Goal: Check status: Check status

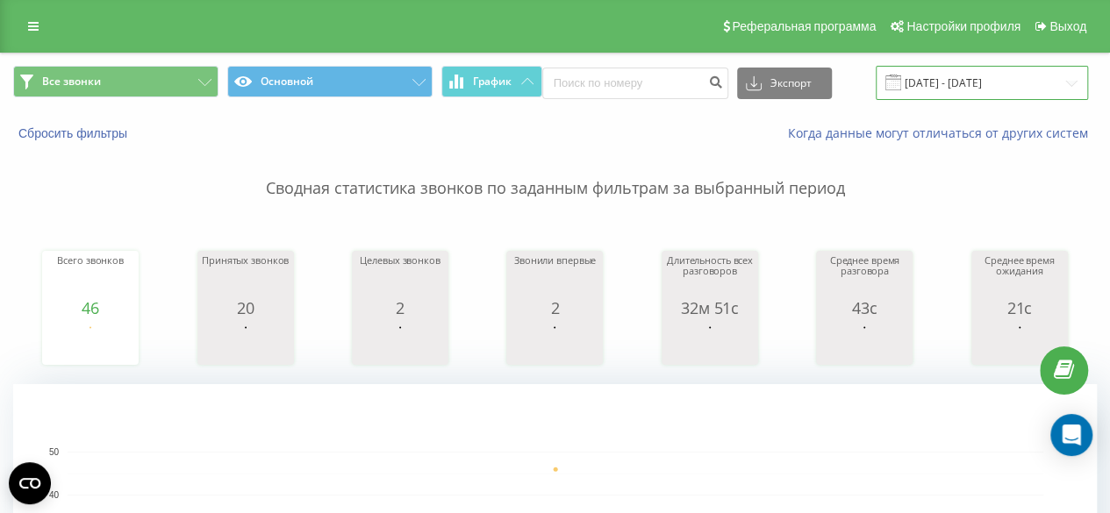
click at [953, 76] on input "[DATE] - [DATE]" at bounding box center [982, 83] width 212 height 34
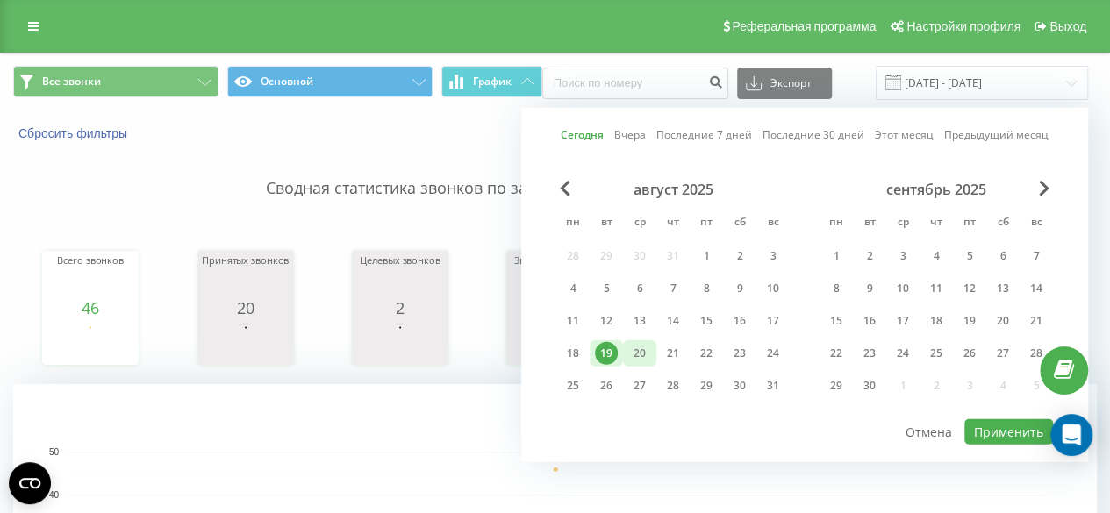
click at [647, 357] on div "20" at bounding box center [639, 353] width 23 height 23
click at [982, 419] on button "Применить" at bounding box center [1008, 431] width 89 height 25
type input "[DATE] - [DATE]"
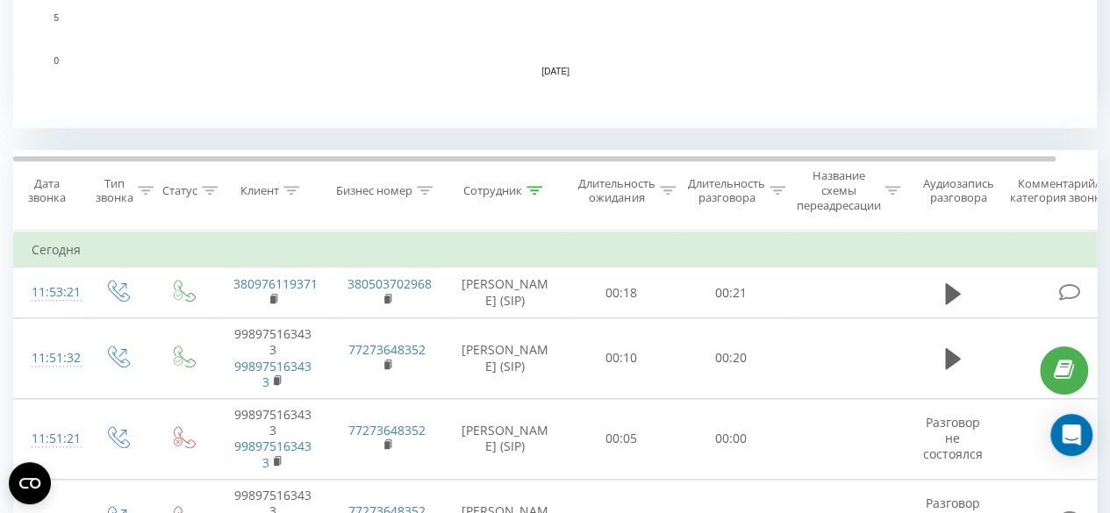
scroll to position [614, 0]
